Goal: Task Accomplishment & Management: Use online tool/utility

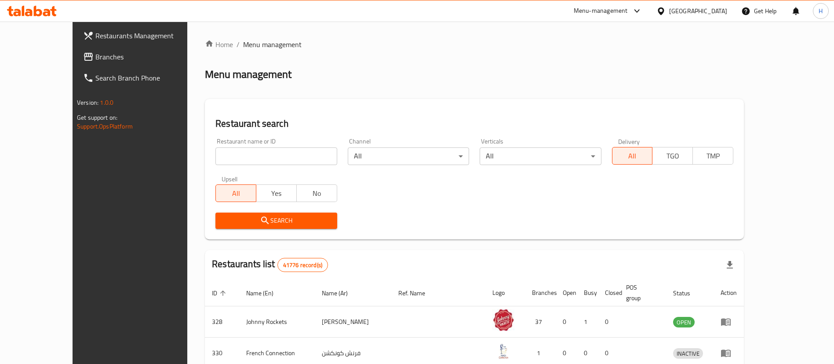
click at [699, 15] on div "[GEOGRAPHIC_DATA]" at bounding box center [698, 11] width 58 height 10
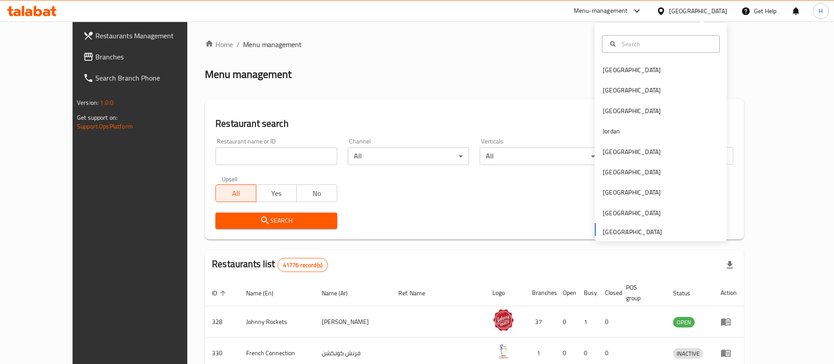
click at [84, 55] on icon at bounding box center [88, 57] width 9 height 8
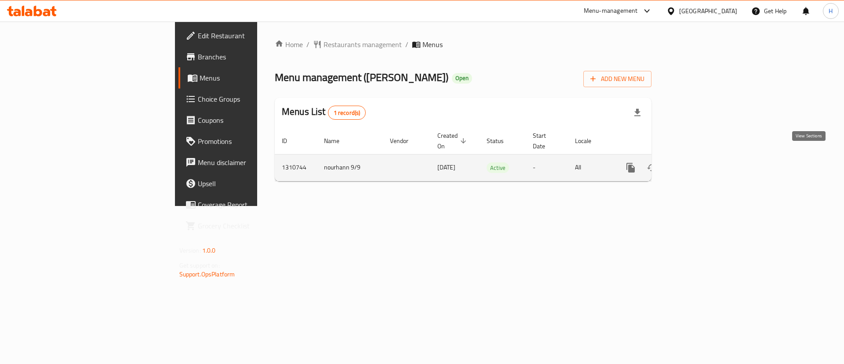
click at [700, 162] on icon "enhanced table" at bounding box center [694, 167] width 11 height 11
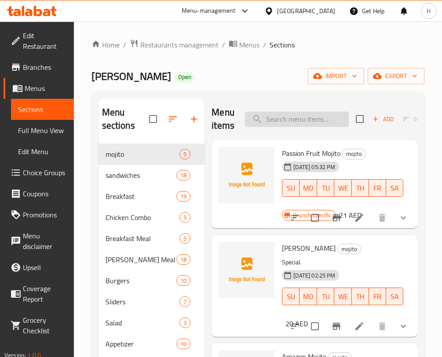
click at [324, 121] on input "search" at bounding box center [297, 119] width 104 height 15
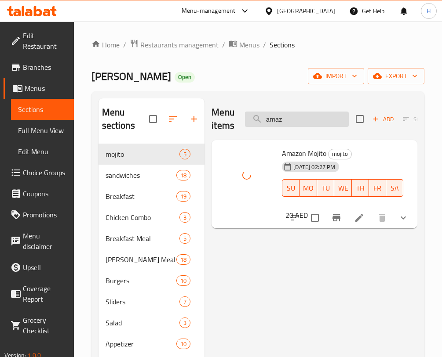
click at [298, 117] on input "amaz" at bounding box center [297, 119] width 104 height 15
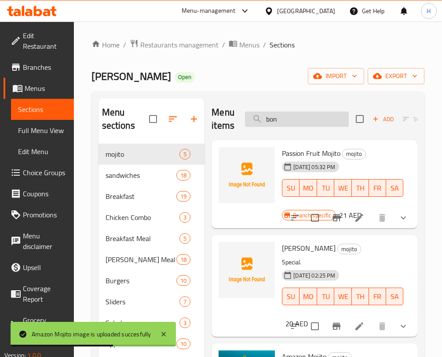
click at [307, 124] on input "bon" at bounding box center [297, 119] width 104 height 15
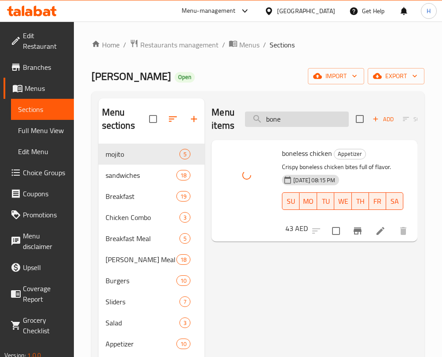
click at [292, 120] on input "bone" at bounding box center [297, 119] width 104 height 15
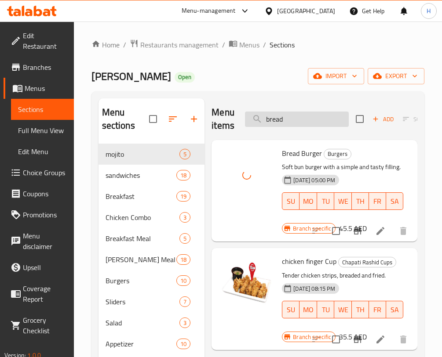
click at [317, 115] on input "bread" at bounding box center [297, 119] width 104 height 15
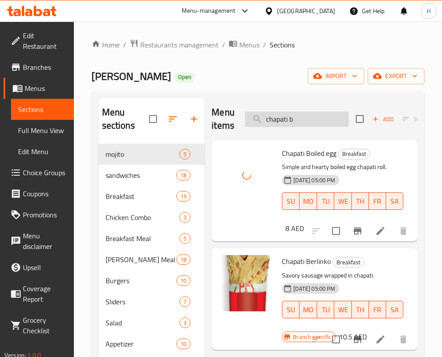
click at [313, 116] on input "chapati b" at bounding box center [297, 119] width 104 height 15
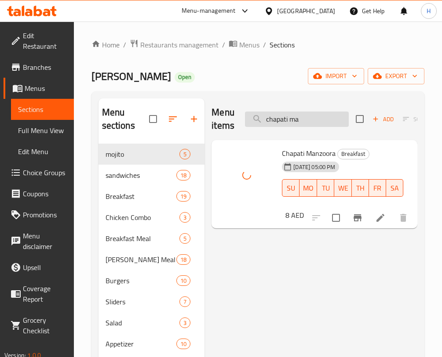
click at [313, 118] on input "chapati ma" at bounding box center [297, 119] width 104 height 15
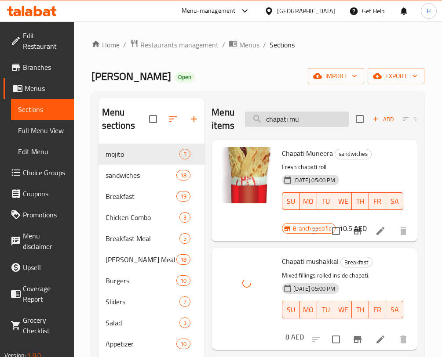
click at [322, 117] on input "chapati mu" at bounding box center [297, 119] width 104 height 15
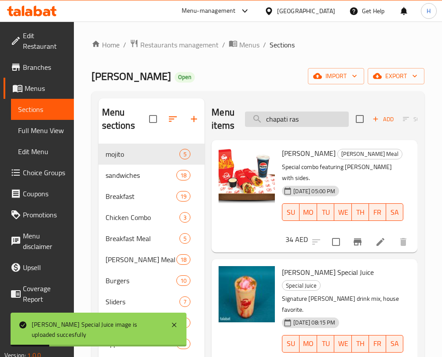
drag, startPoint x: 305, startPoint y: 120, endPoint x: 291, endPoint y: 122, distance: 14.7
click at [291, 122] on input "chapati ras" at bounding box center [297, 119] width 104 height 15
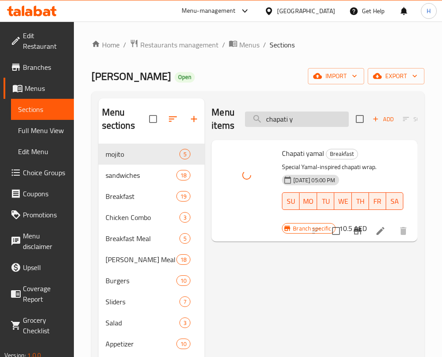
click at [308, 115] on input "chapati y" at bounding box center [297, 119] width 104 height 15
click at [307, 123] on input "cheese f" at bounding box center [297, 119] width 104 height 15
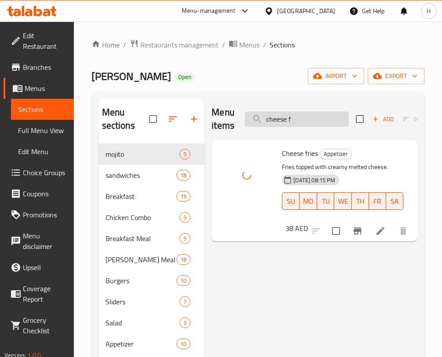
click at [307, 123] on input "cheese f" at bounding box center [297, 119] width 104 height 15
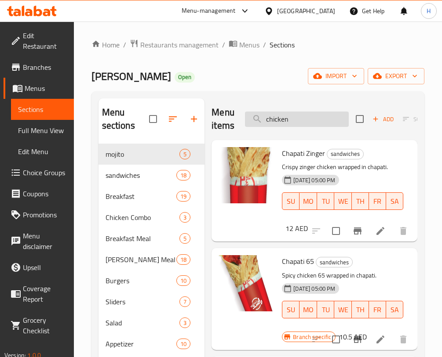
click at [312, 119] on input "chicken" at bounding box center [297, 119] width 104 height 15
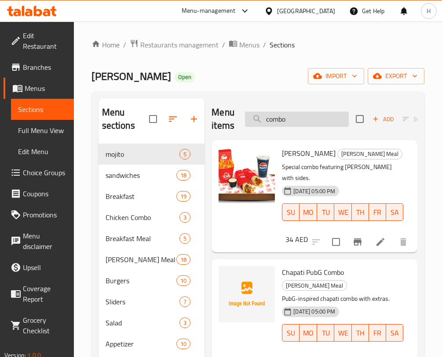
click at [314, 116] on input "combo" at bounding box center [297, 119] width 104 height 15
click at [313, 117] on input "combo" at bounding box center [297, 119] width 104 height 15
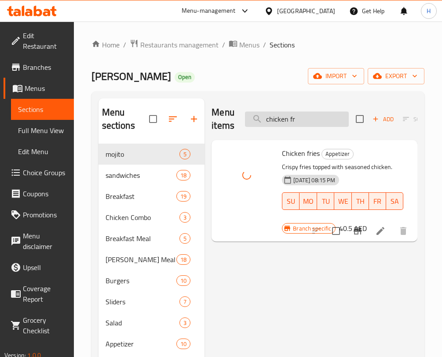
click at [284, 119] on input "chicken fr" at bounding box center [297, 119] width 104 height 15
drag, startPoint x: 316, startPoint y: 116, endPoint x: 257, endPoint y: 113, distance: 59.0
click at [257, 113] on input "chicken fr" at bounding box center [297, 119] width 104 height 15
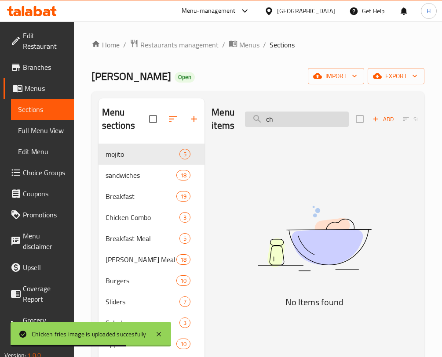
type input "c"
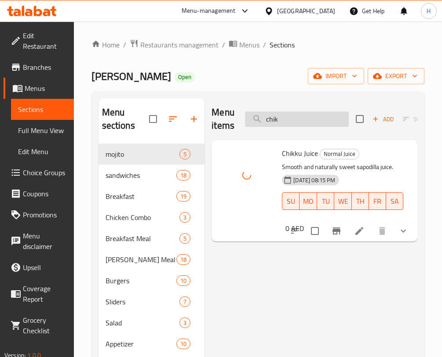
click at [327, 120] on input "chik" at bounding box center [297, 119] width 104 height 15
click at [291, 118] on input "crazy" at bounding box center [297, 119] width 104 height 15
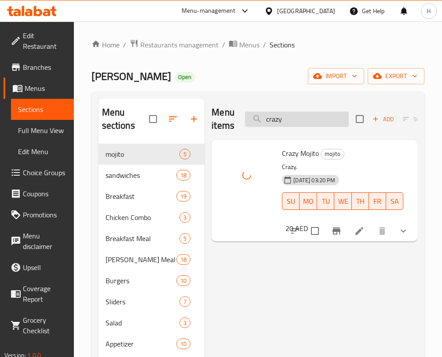
click at [291, 118] on input "crazy" at bounding box center [297, 119] width 104 height 15
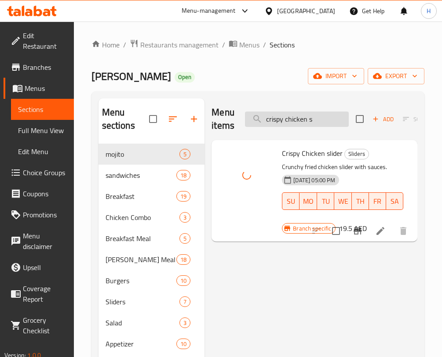
click at [289, 120] on input "crispy chicken s" at bounding box center [297, 119] width 104 height 15
click at [300, 110] on div "Menu items crispy chicken s Add Sort Manage items" at bounding box center [314, 119] width 206 height 42
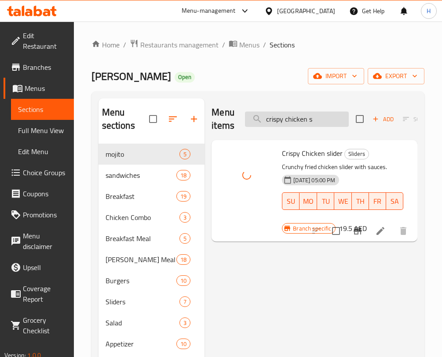
click at [303, 117] on input "crispy chicken s" at bounding box center [297, 119] width 104 height 15
click at [302, 117] on input "crispy chicken s" at bounding box center [297, 119] width 104 height 15
click at [299, 118] on input "crispy chicken s" at bounding box center [297, 119] width 104 height 15
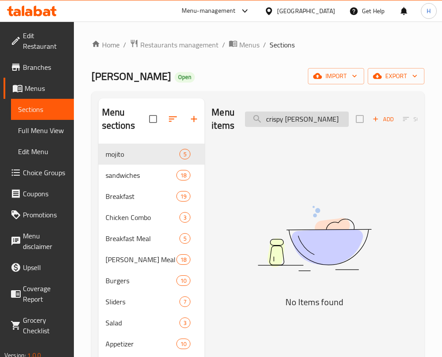
click at [299, 118] on input "crispy [PERSON_NAME]" at bounding box center [297, 119] width 104 height 15
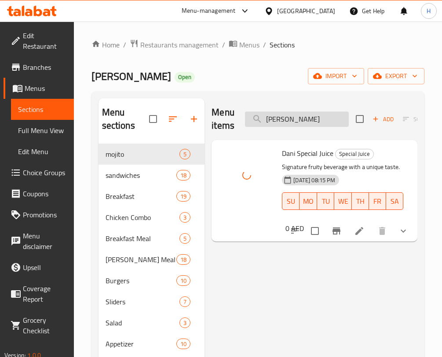
click at [279, 119] on input "[PERSON_NAME]" at bounding box center [297, 119] width 104 height 15
click at [334, 115] on input "delta f" at bounding box center [297, 119] width 104 height 15
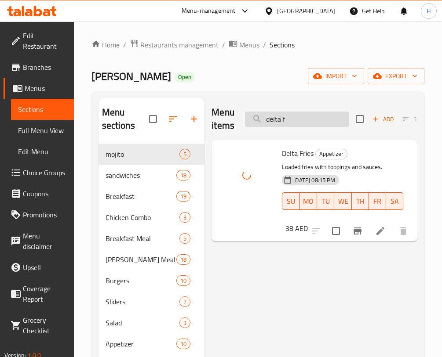
click at [334, 115] on input "delta f" at bounding box center [297, 119] width 104 height 15
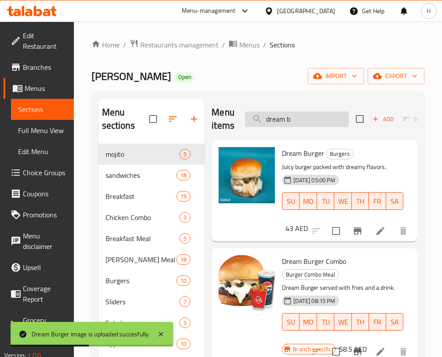
click at [309, 122] on input "dream b" at bounding box center [297, 119] width 104 height 15
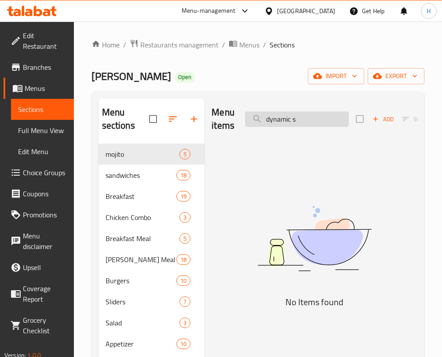
click at [313, 116] on input "dynamic s" at bounding box center [297, 119] width 104 height 15
click at [299, 117] on input "slim" at bounding box center [297, 119] width 104 height 15
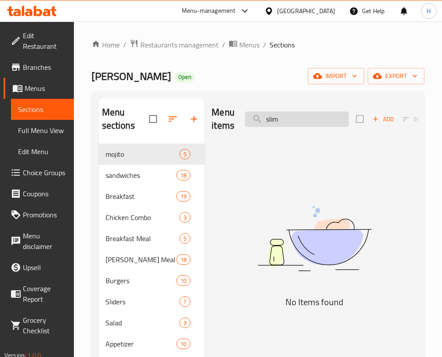
click at [299, 117] on input "slim" at bounding box center [297, 119] width 104 height 15
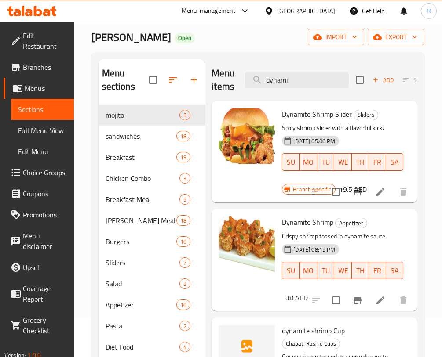
scroll to position [38, 0]
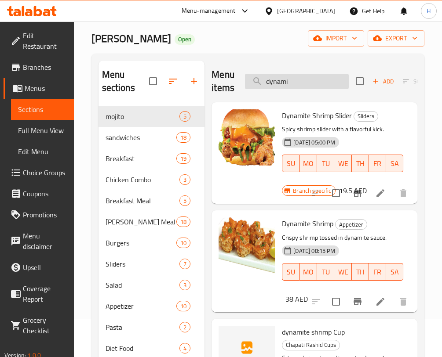
click at [319, 85] on input "dynami" at bounding box center [297, 81] width 104 height 15
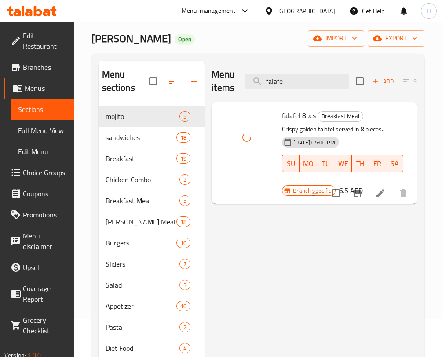
click at [284, 89] on div "Menu items falafe Add Sort Manage items" at bounding box center [314, 82] width 206 height 42
click at [284, 80] on input "falafe" at bounding box center [297, 81] width 104 height 15
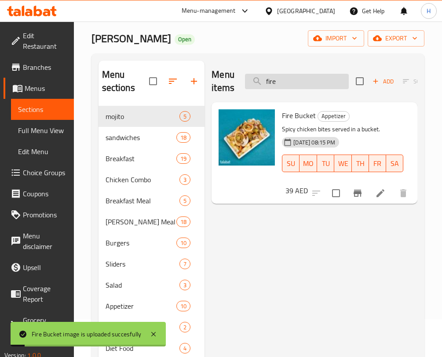
click at [298, 87] on input "fire" at bounding box center [297, 81] width 104 height 15
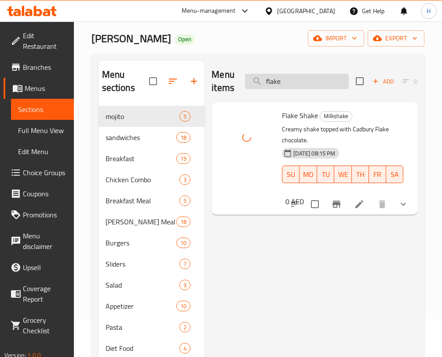
click at [292, 85] on input "flake" at bounding box center [297, 81] width 104 height 15
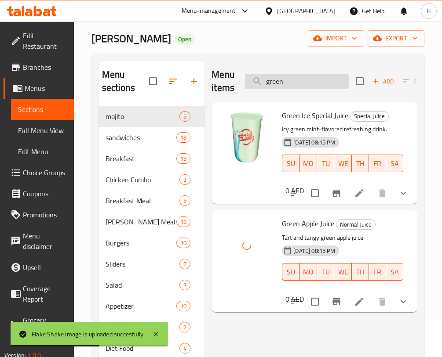
click at [286, 81] on input "green" at bounding box center [297, 81] width 104 height 15
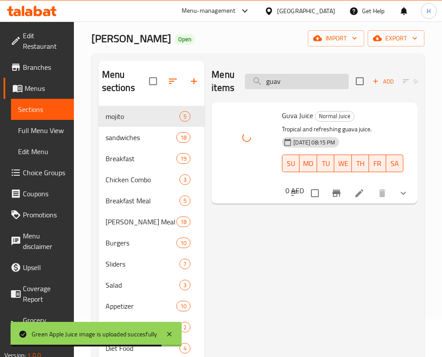
click at [288, 78] on input "guav" at bounding box center [297, 81] width 104 height 15
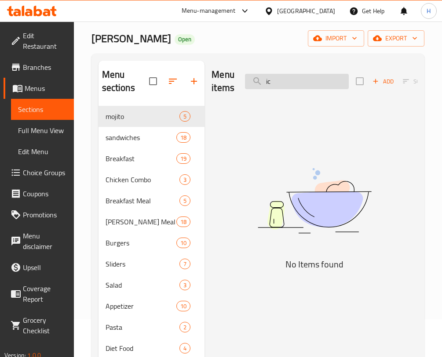
type input "i"
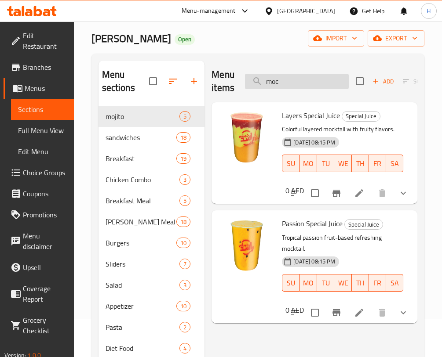
click at [306, 84] on input "moc" at bounding box center [297, 81] width 104 height 15
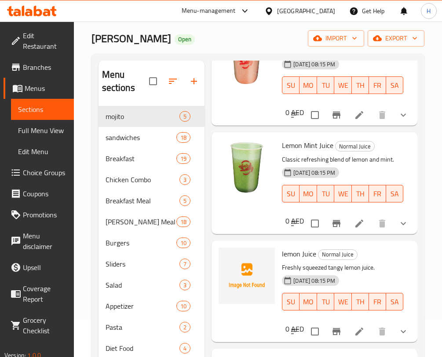
scroll to position [80, 0]
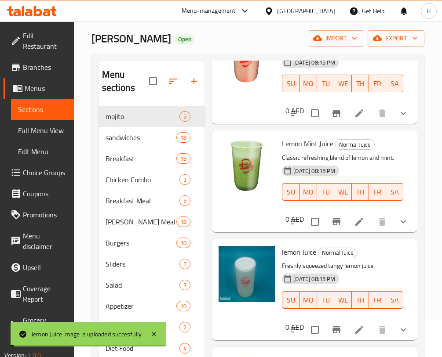
drag, startPoint x: 406, startPoint y: 217, endPoint x: 401, endPoint y: 175, distance: 42.9
click at [401, 175] on div "Lemon Mint Juice Normal Juice Classic refreshing blend of lemon and mint. [DATE…" at bounding box center [314, 182] width 206 height 102
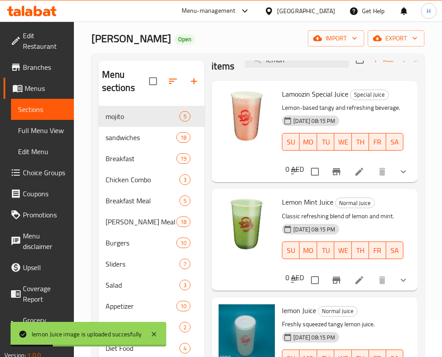
scroll to position [0, 0]
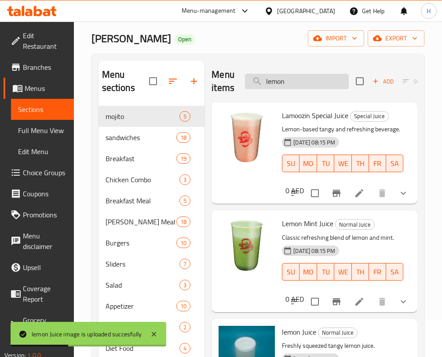
click at [307, 82] on input "lemon" at bounding box center [297, 81] width 104 height 15
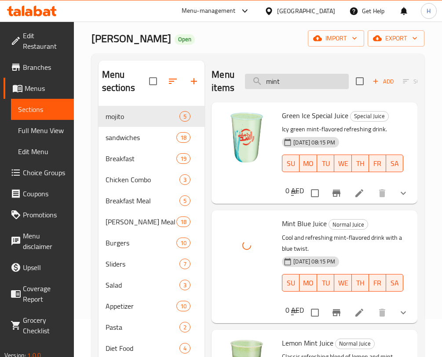
click at [304, 76] on input "mint" at bounding box center [297, 81] width 104 height 15
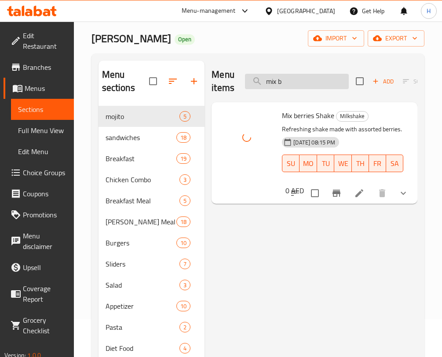
click at [283, 80] on input "mix b" at bounding box center [297, 81] width 104 height 15
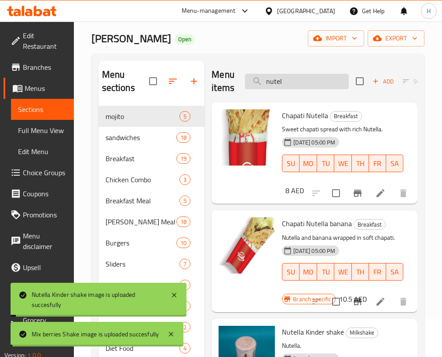
click at [318, 88] on input "nutel" at bounding box center [297, 81] width 104 height 15
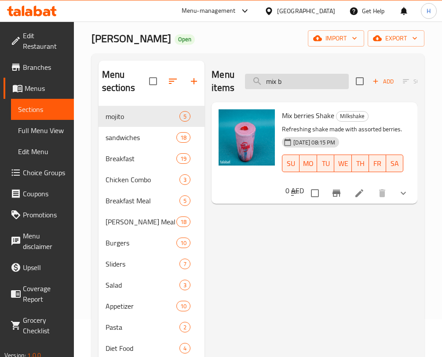
click at [308, 85] on input "mix b" at bounding box center [297, 81] width 104 height 15
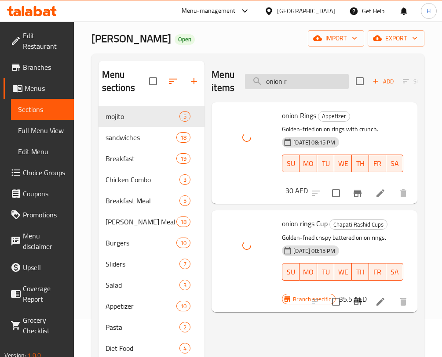
click at [306, 87] on input "onion r" at bounding box center [297, 81] width 104 height 15
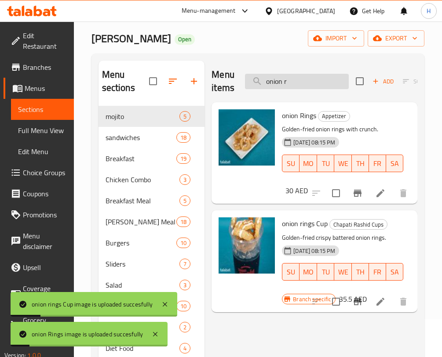
type input "i"
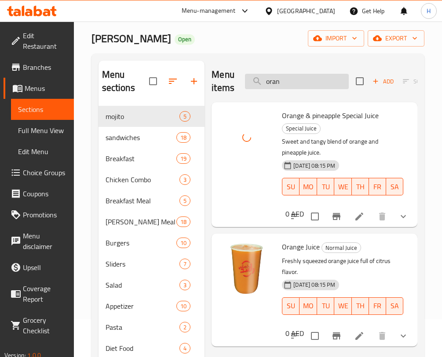
click at [282, 85] on input "oran" at bounding box center [297, 81] width 104 height 15
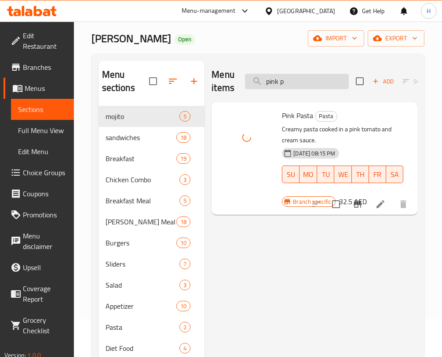
click at [303, 77] on input "pink p" at bounding box center [297, 81] width 104 height 15
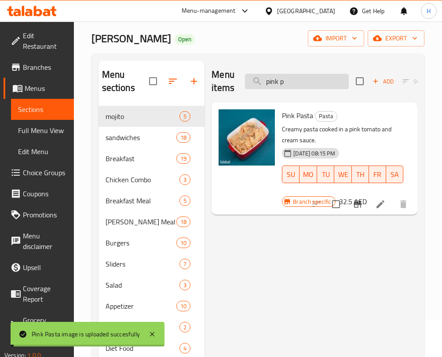
click at [303, 77] on input "pink p" at bounding box center [297, 81] width 104 height 15
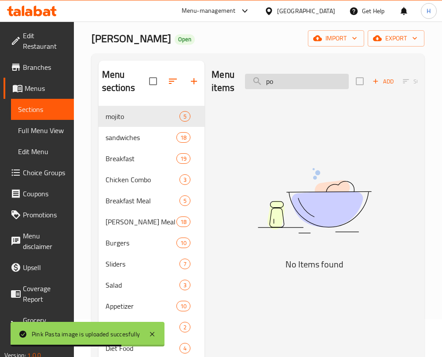
type input "p"
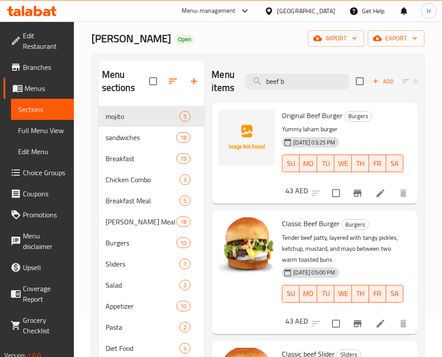
drag, startPoint x: 416, startPoint y: 167, endPoint x: 415, endPoint y: 186, distance: 18.5
click at [415, 186] on div "Menu sections mojito 5 sandwiches 18 Breakfast 19 Chicken Combo 3 Breakfast Mea…" at bounding box center [257, 286] width 333 height 464
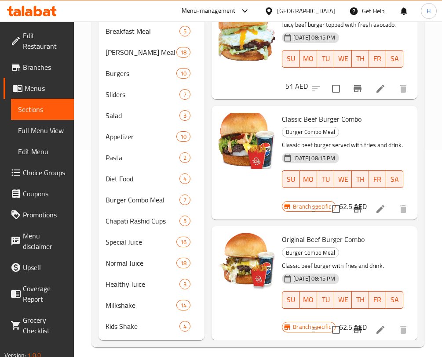
scroll to position [215, 0]
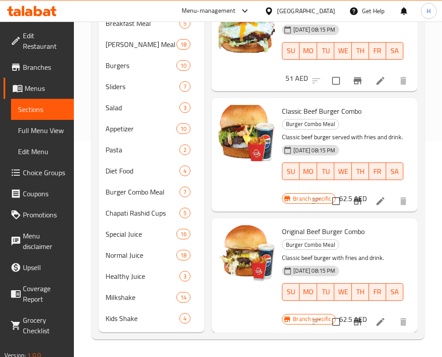
drag, startPoint x: 392, startPoint y: 132, endPoint x: 403, endPoint y: 126, distance: 12.8
click at [392, 142] on div "[DATE] 08:15 PM SU MO TU WE TH FR SA" at bounding box center [342, 165] width 128 height 47
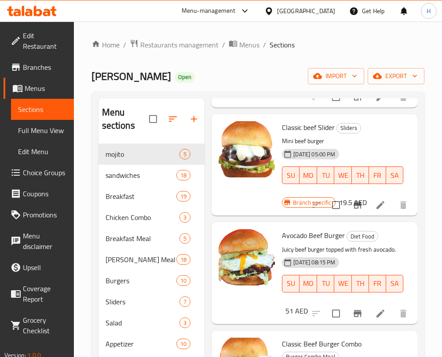
scroll to position [0, 0]
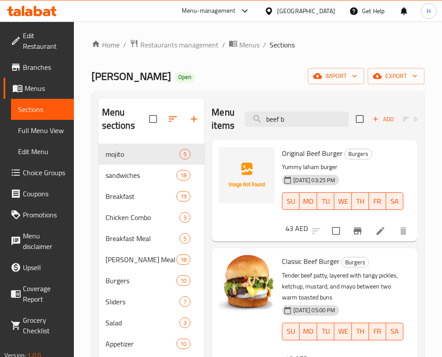
click at [306, 130] on div "Menu items beef b Add Sort Manage items" at bounding box center [314, 119] width 206 height 42
click at [306, 114] on input "beef b" at bounding box center [297, 119] width 104 height 15
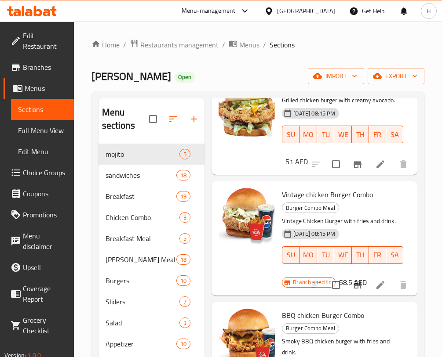
scroll to position [565, 0]
click at [417, 117] on div "Menu sections mojito 5 sandwiches 18 Breakfast 19 Chicken Combo 3 Breakfast Mea…" at bounding box center [257, 323] width 333 height 464
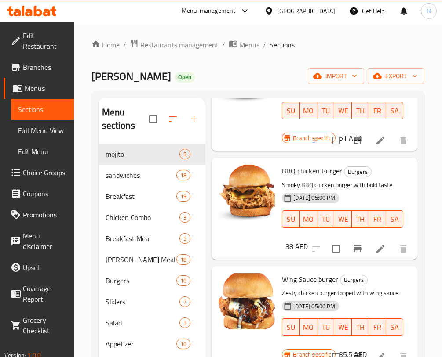
scroll to position [0, 0]
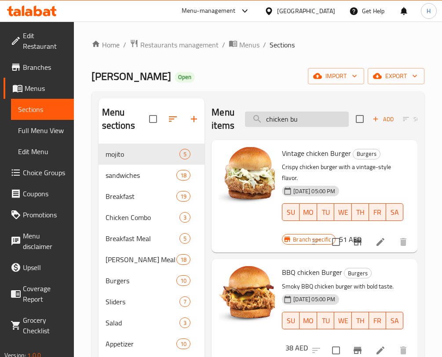
click at [331, 118] on input "chicken bu" at bounding box center [297, 119] width 104 height 15
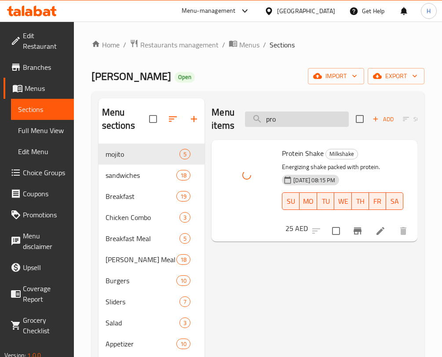
click at [290, 117] on input "pro" at bounding box center [297, 119] width 104 height 15
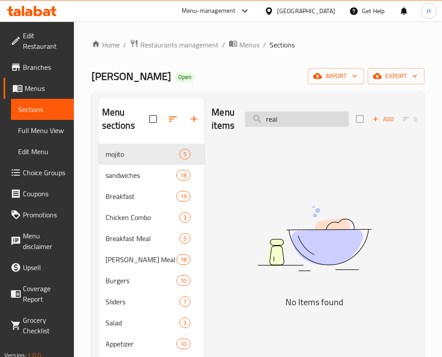
click at [290, 117] on input "real" at bounding box center [297, 119] width 104 height 15
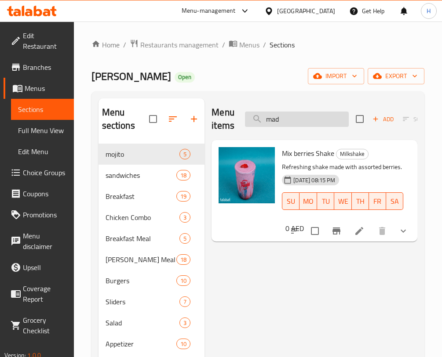
click at [285, 124] on input "mad" at bounding box center [297, 119] width 104 height 15
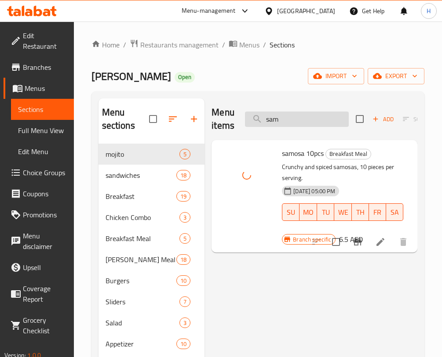
click at [282, 122] on input "sam" at bounding box center [297, 119] width 104 height 15
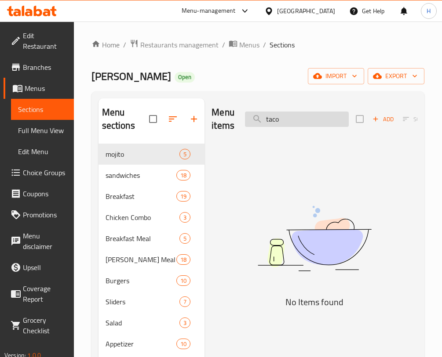
click at [257, 123] on input "taco" at bounding box center [297, 119] width 104 height 15
click at [274, 117] on input "taco" at bounding box center [297, 119] width 104 height 15
type input "s"
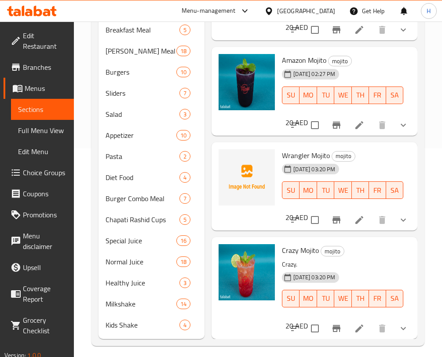
scroll to position [215, 0]
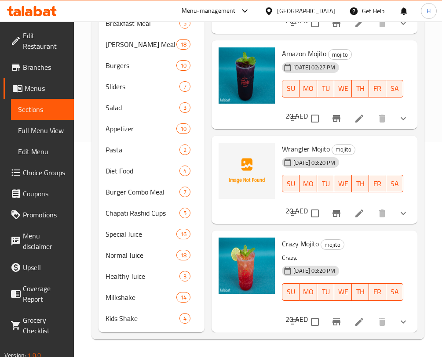
click at [362, 253] on p "Crazy." at bounding box center [342, 258] width 121 height 11
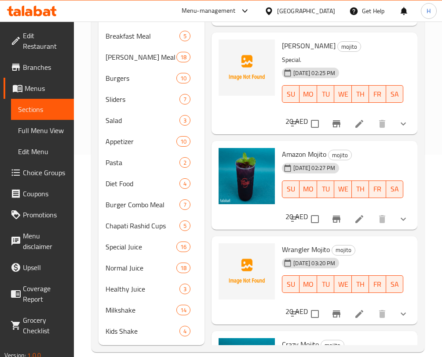
scroll to position [0, 0]
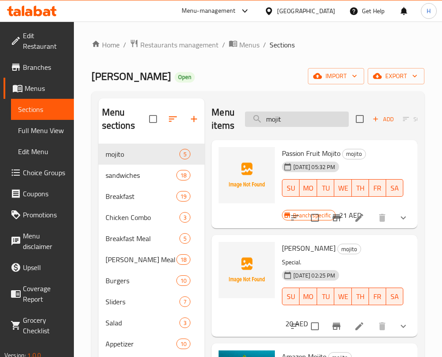
click at [319, 112] on input "mojit" at bounding box center [297, 119] width 104 height 15
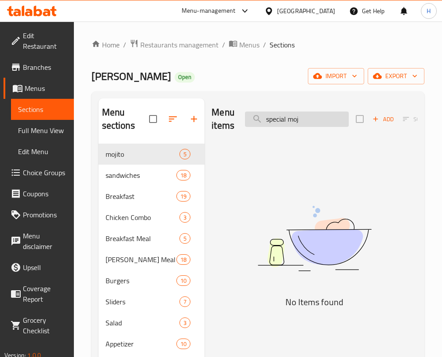
click at [295, 117] on input "special moj" at bounding box center [297, 119] width 104 height 15
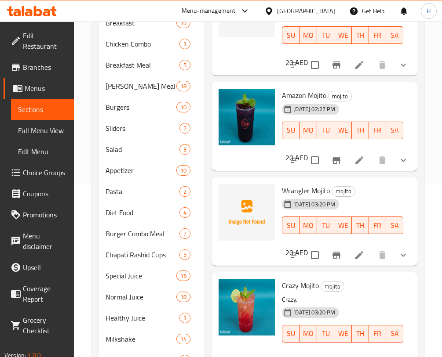
scroll to position [215, 0]
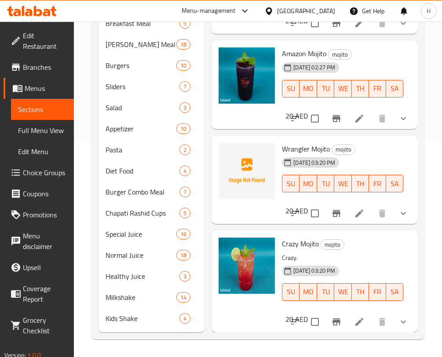
click at [435, 32] on div "Home / Restaurants management / Menus / Sections Chapati Rashid Open import exp…" at bounding box center [258, 81] width 368 height 551
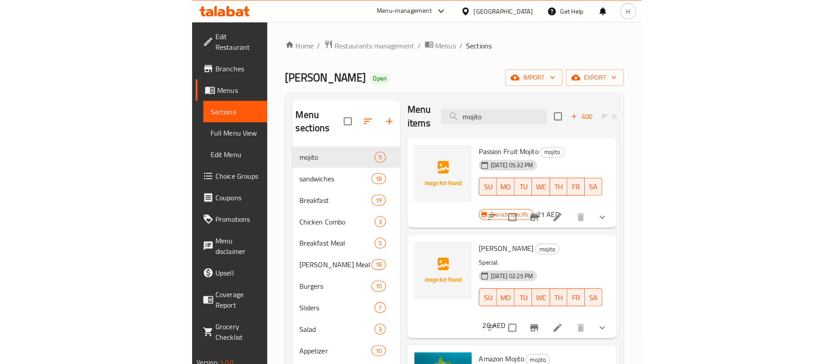
scroll to position [0, 0]
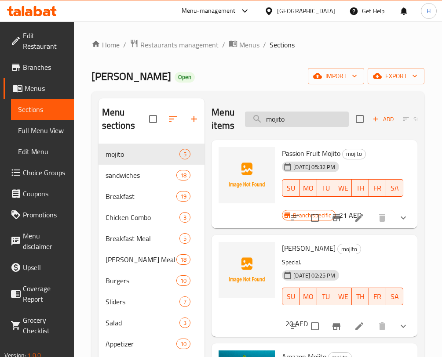
click at [291, 120] on input "mojito" at bounding box center [297, 119] width 104 height 15
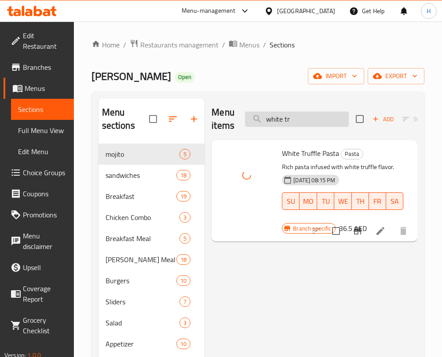
click at [295, 119] on input "white tr" at bounding box center [297, 119] width 104 height 15
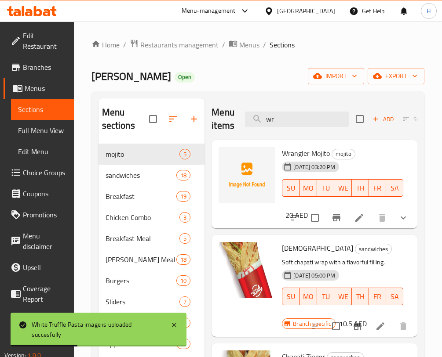
type input "wr"
